Goal: Task Accomplishment & Management: Use online tool/utility

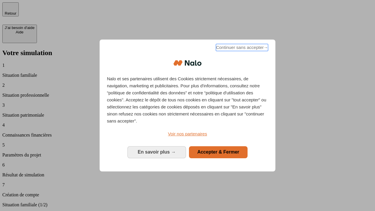
click at [242, 48] on span "Continuer sans accepter →" at bounding box center [242, 47] width 52 height 7
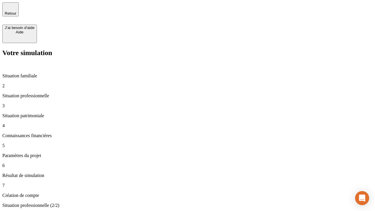
type input "30 000"
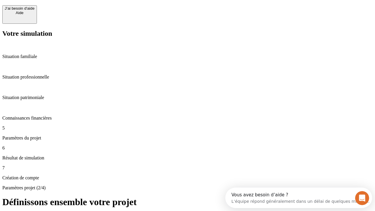
scroll to position [5, 0]
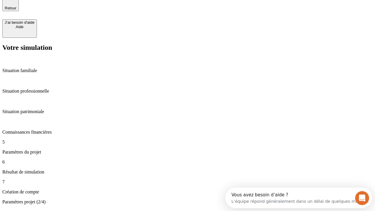
type input "25"
type input "64"
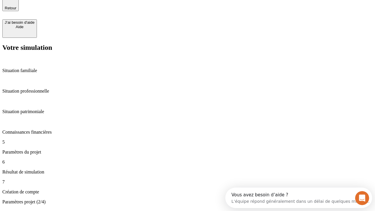
type input "1 000"
type input "640"
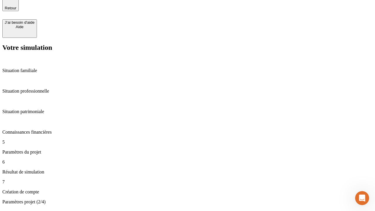
scroll to position [0, 0]
